Goal: Transaction & Acquisition: Purchase product/service

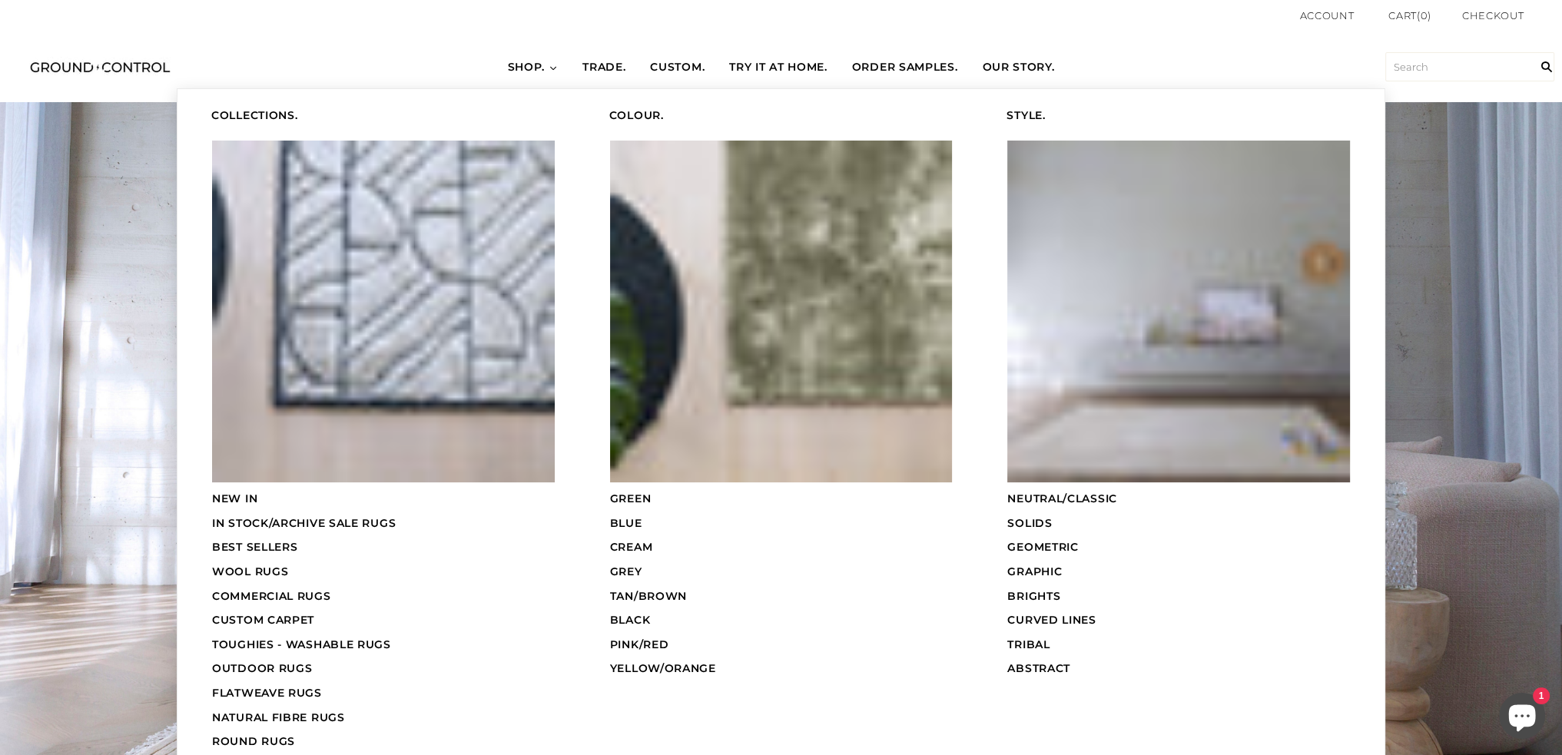
click at [526, 62] on span "SHOP." at bounding box center [527, 67] width 38 height 15
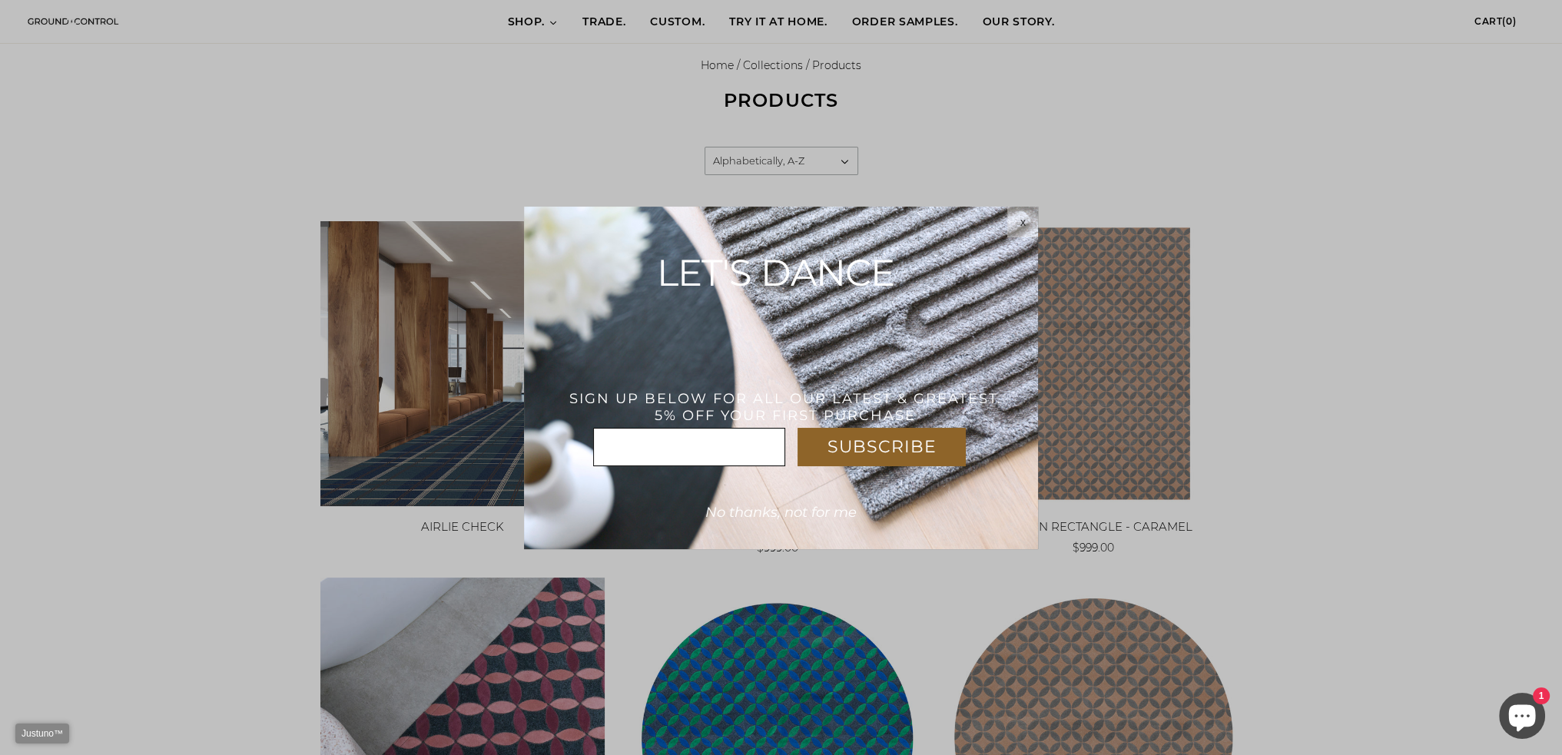
click at [1017, 225] on div "x" at bounding box center [1022, 222] width 31 height 12
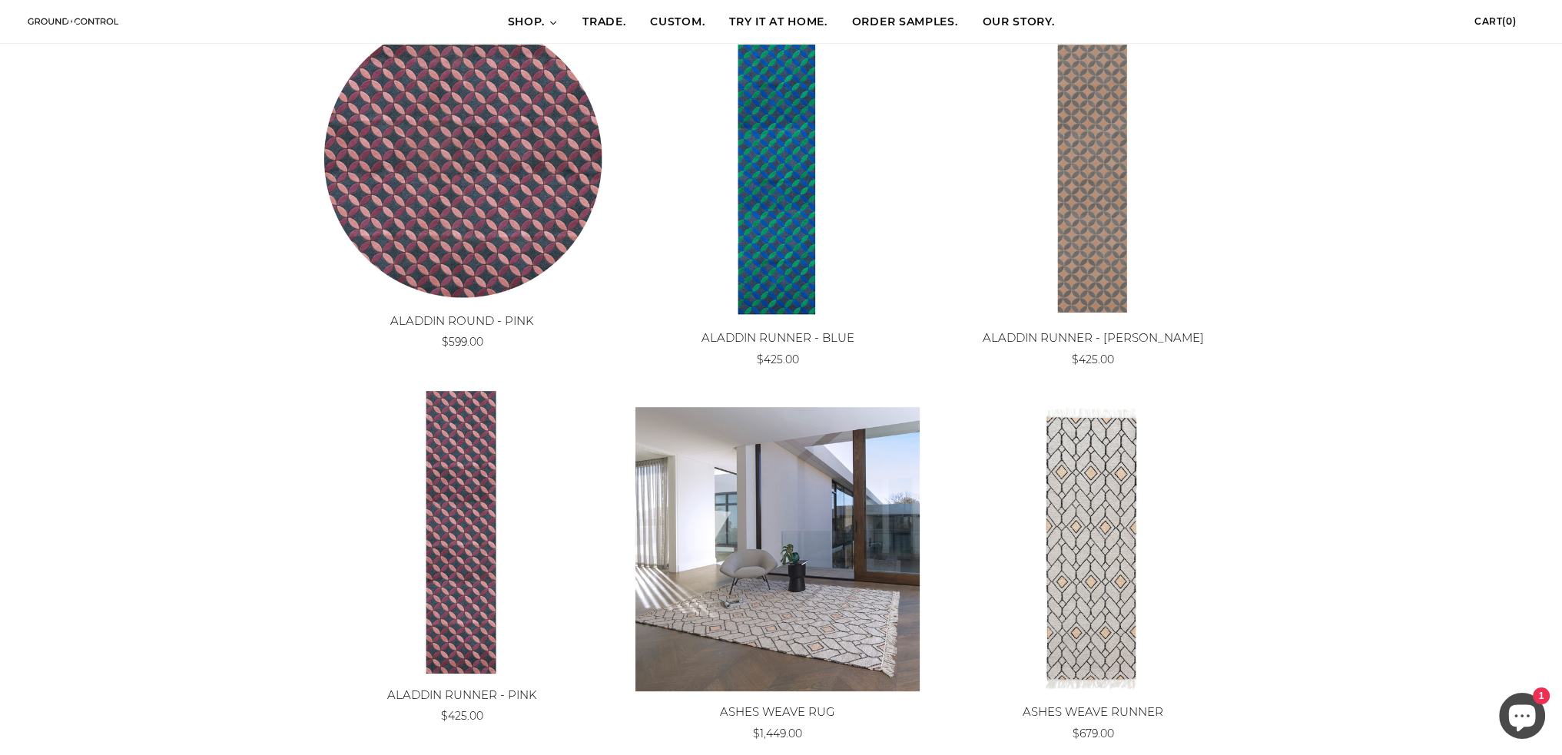
scroll to position [1383, 0]
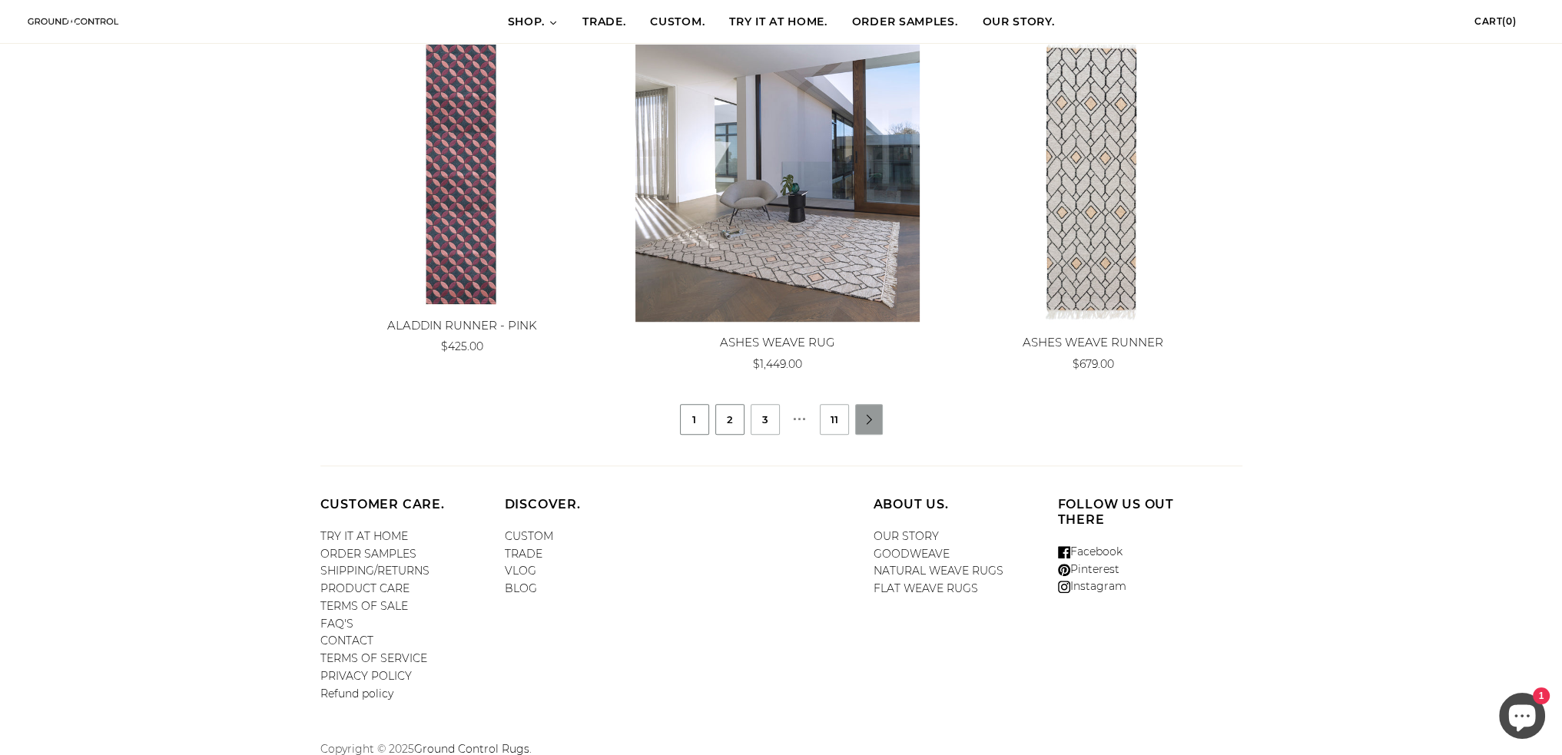
click at [734, 416] on link "2" at bounding box center [730, 419] width 28 height 29
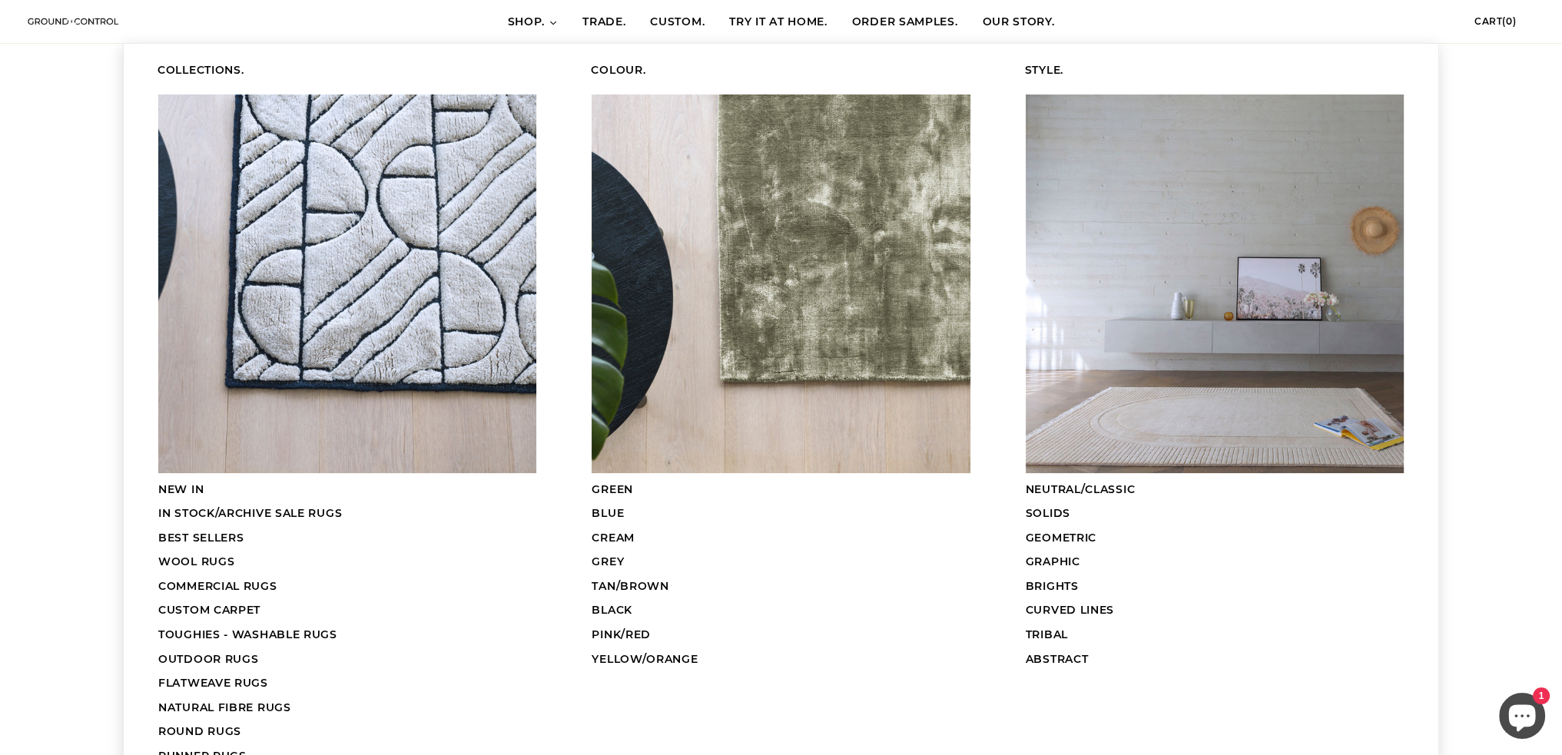
scroll to position [307, 0]
click at [219, 581] on span "COMMERCIAL RUGS" at bounding box center [217, 586] width 119 height 14
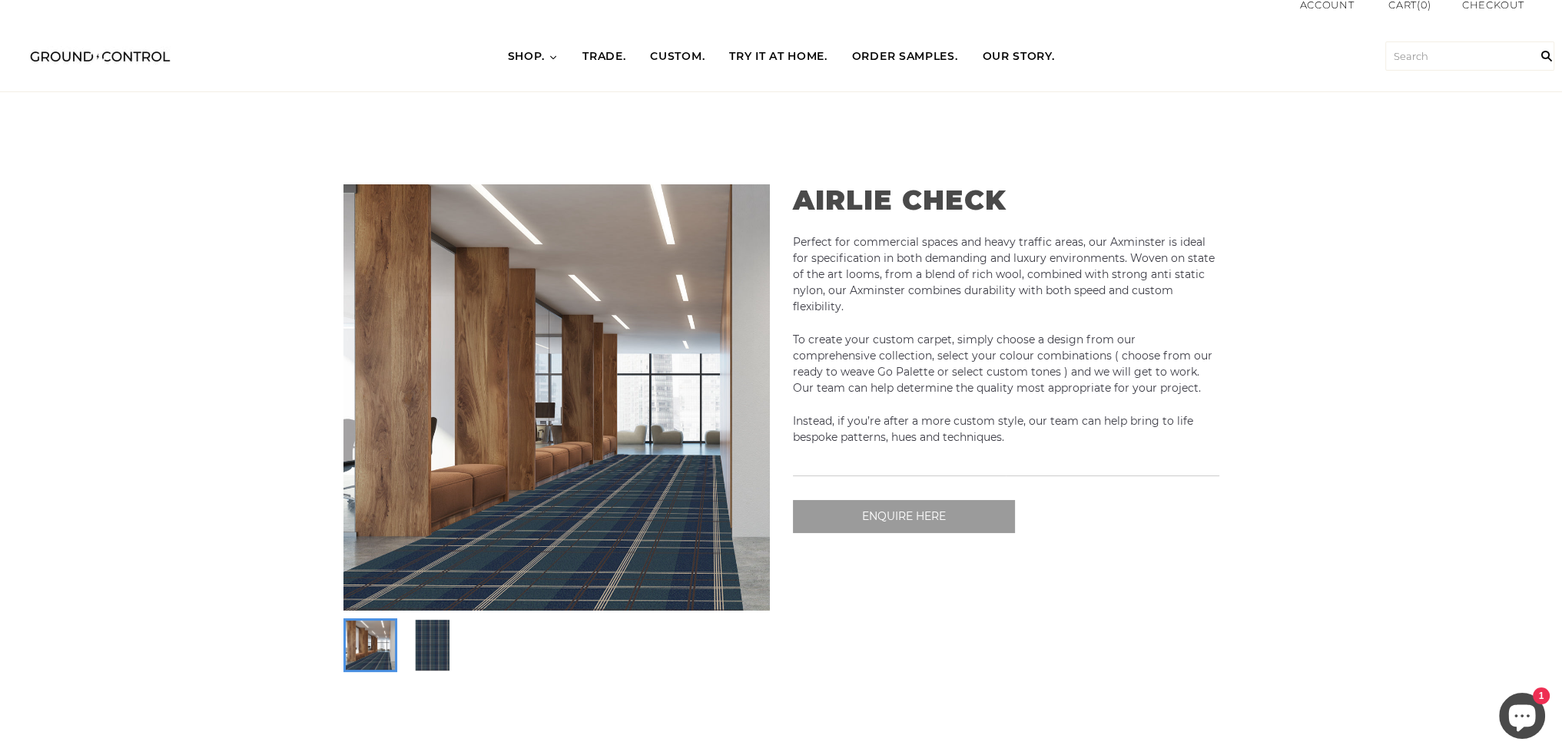
scroll to position [77, 0]
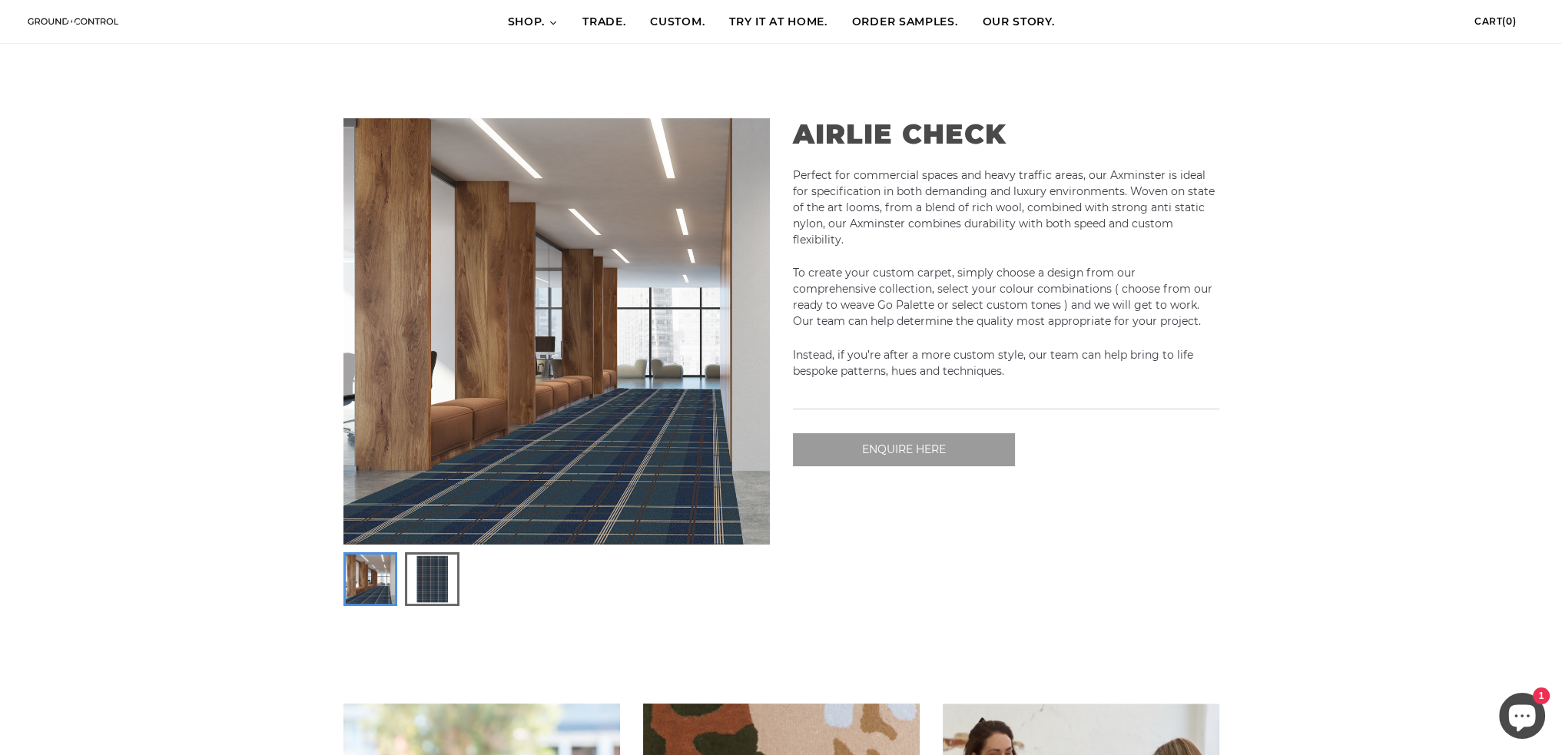
click at [442, 587] on img at bounding box center [431, 579] width 49 height 49
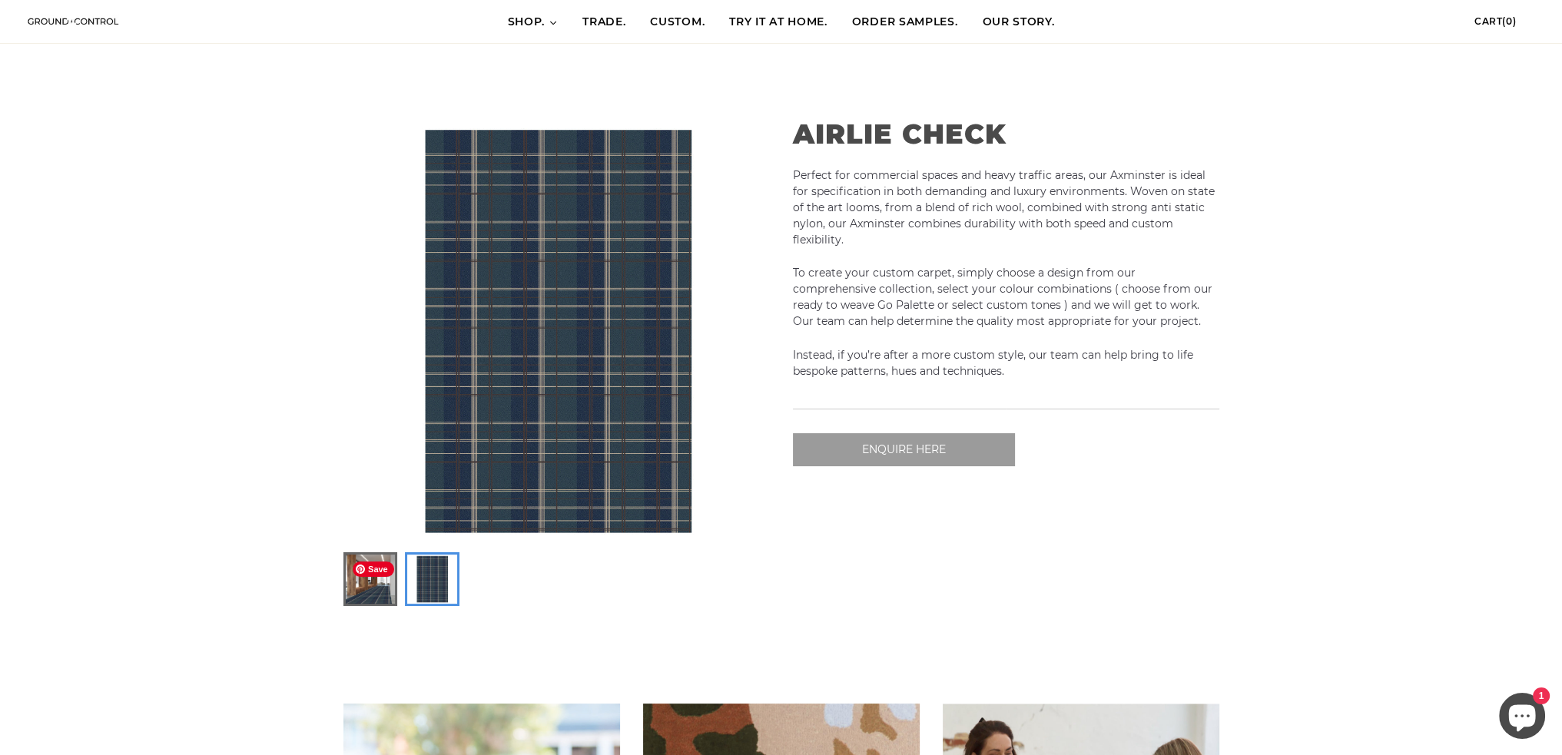
click at [373, 583] on img at bounding box center [370, 579] width 49 height 49
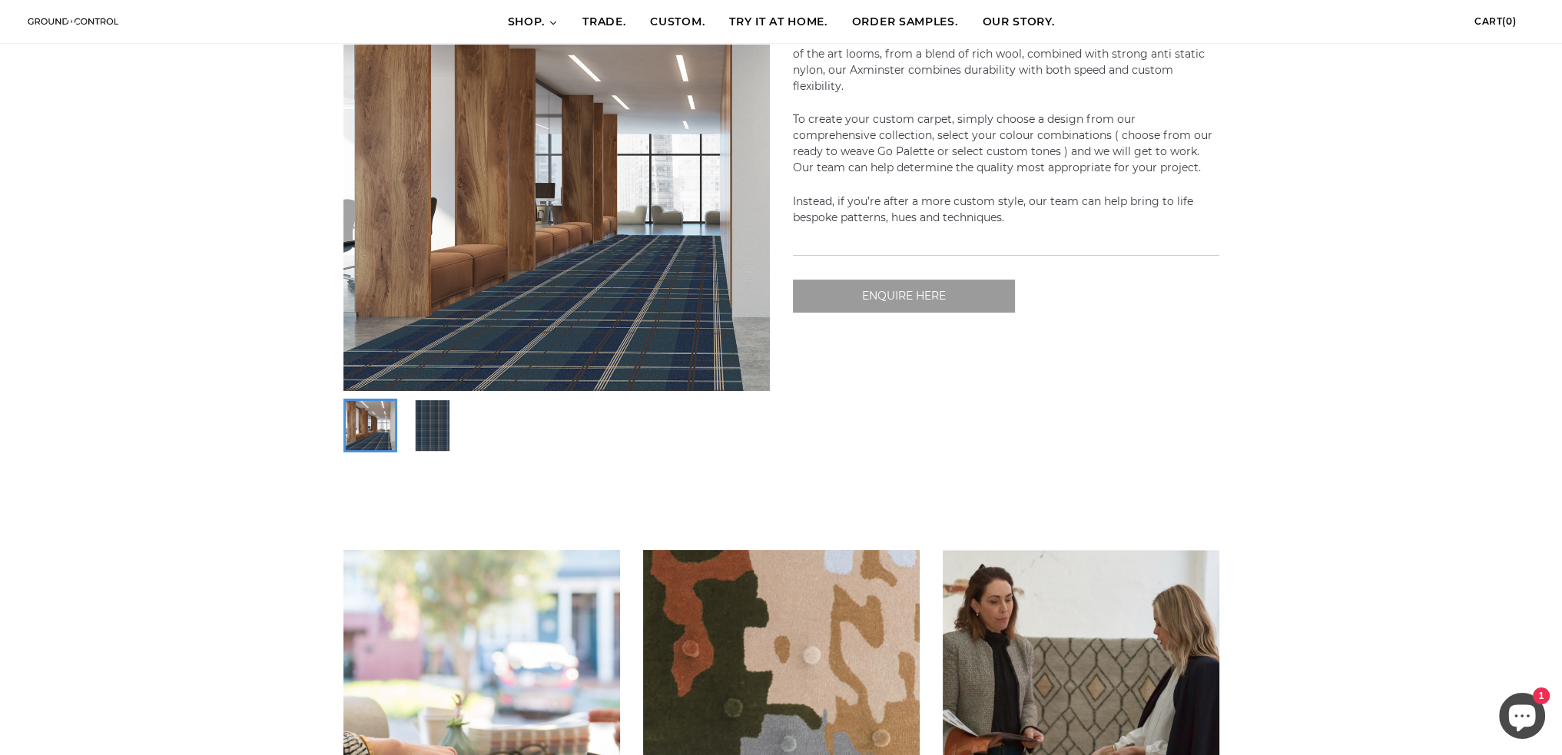
scroll to position [0, 0]
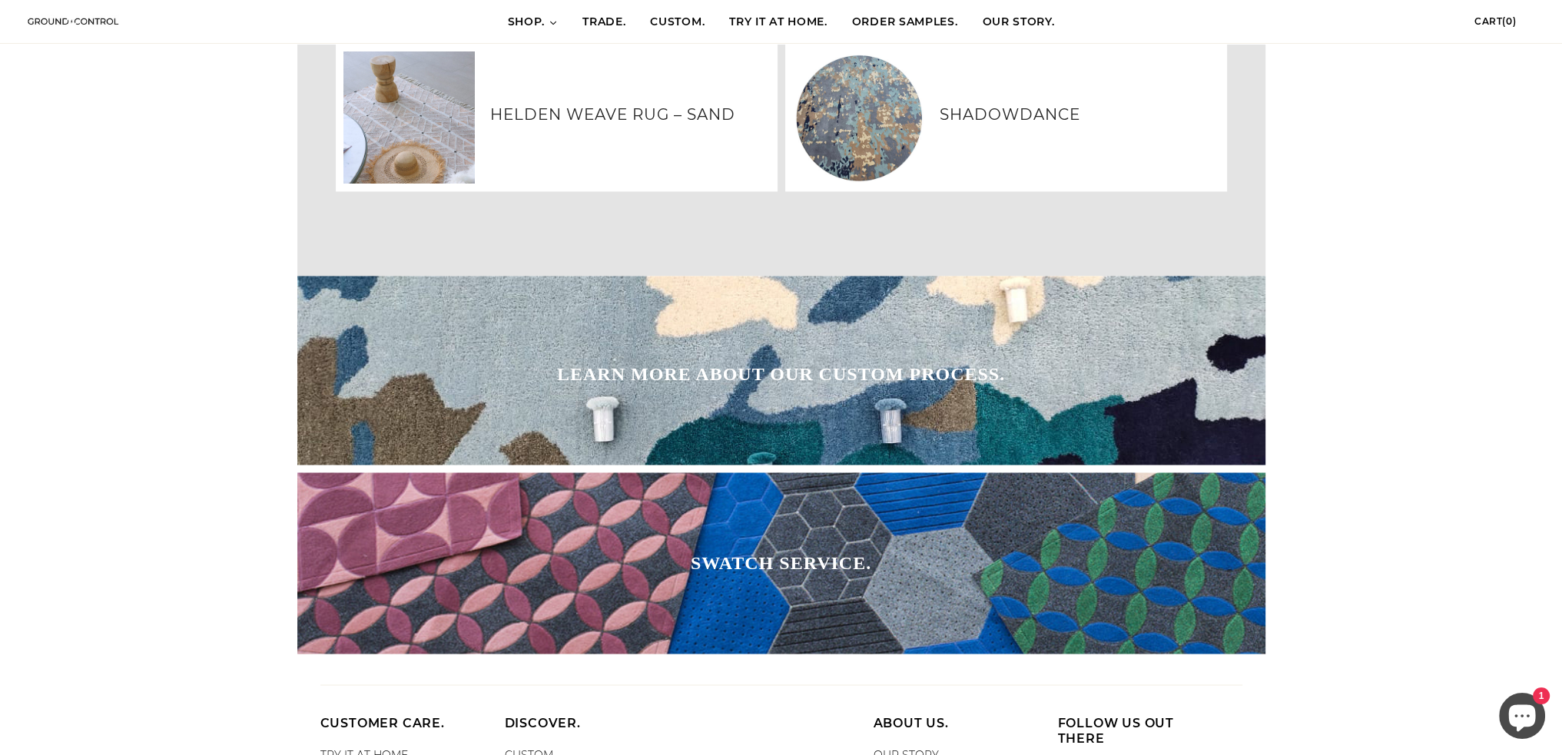
scroll to position [3318, 0]
